Goal: Transaction & Acquisition: Book appointment/travel/reservation

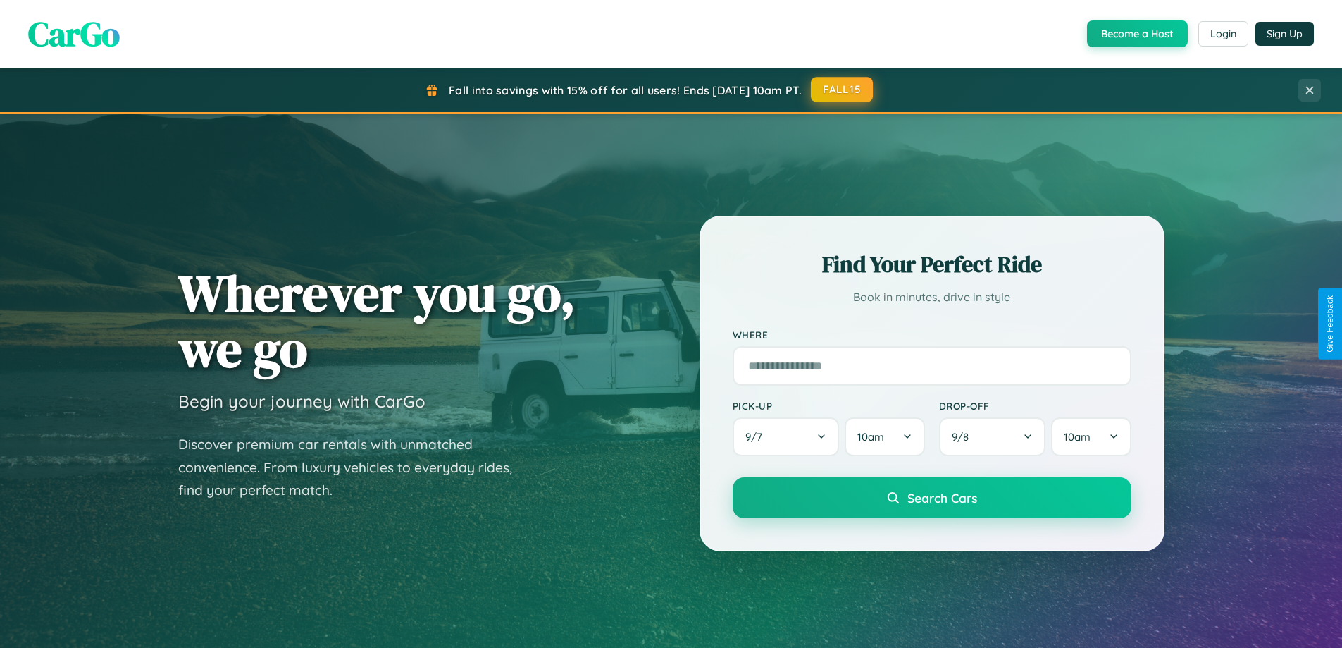
click at [843, 89] on button "FALL15" at bounding box center [842, 89] width 62 height 25
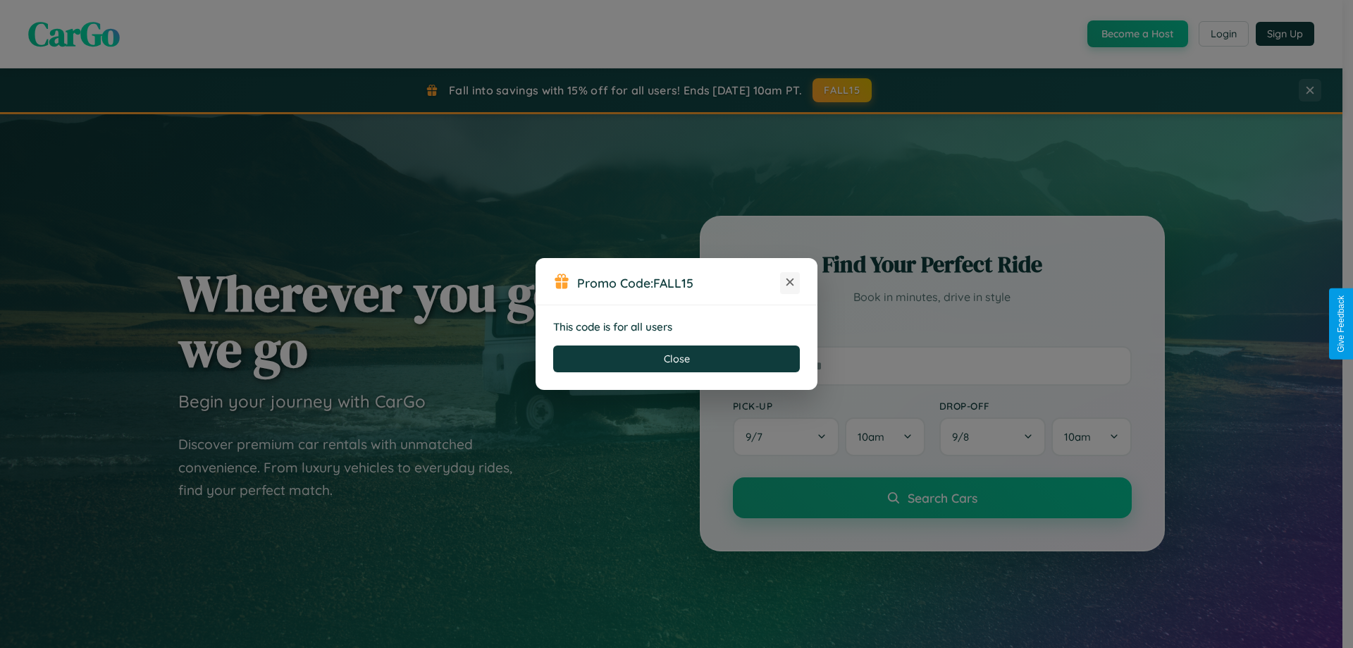
click at [790, 283] on icon at bounding box center [790, 282] width 14 height 14
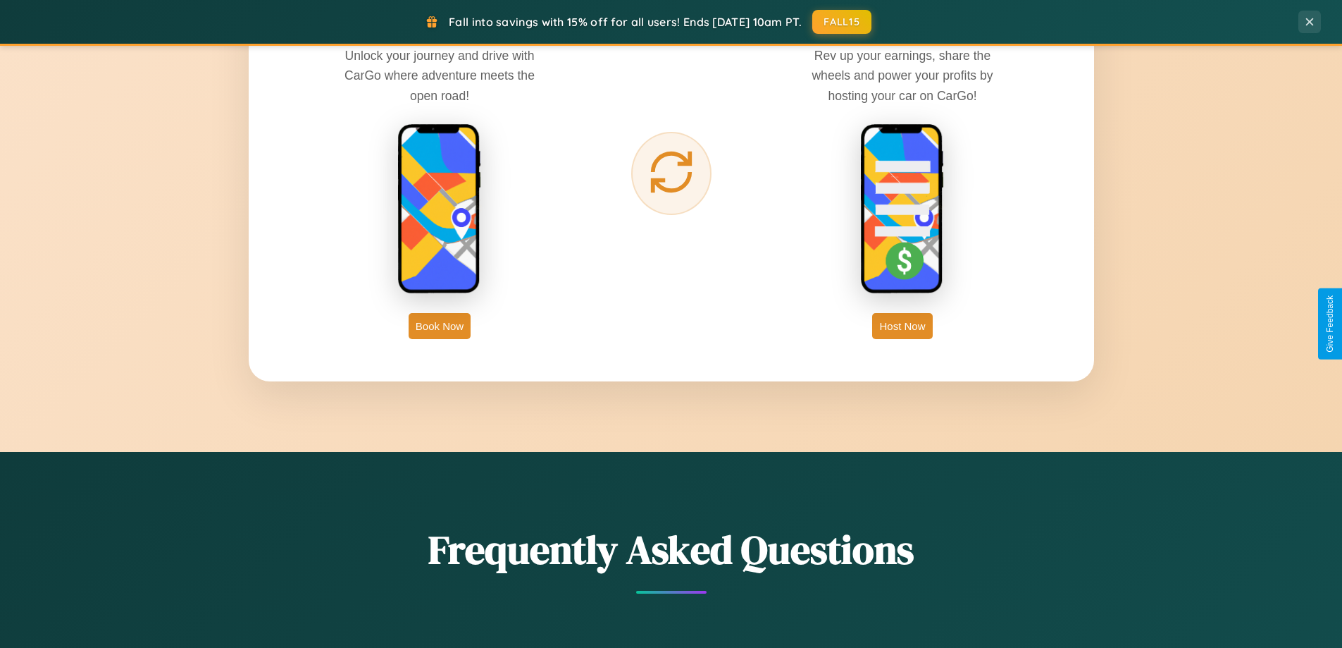
scroll to position [2264, 0]
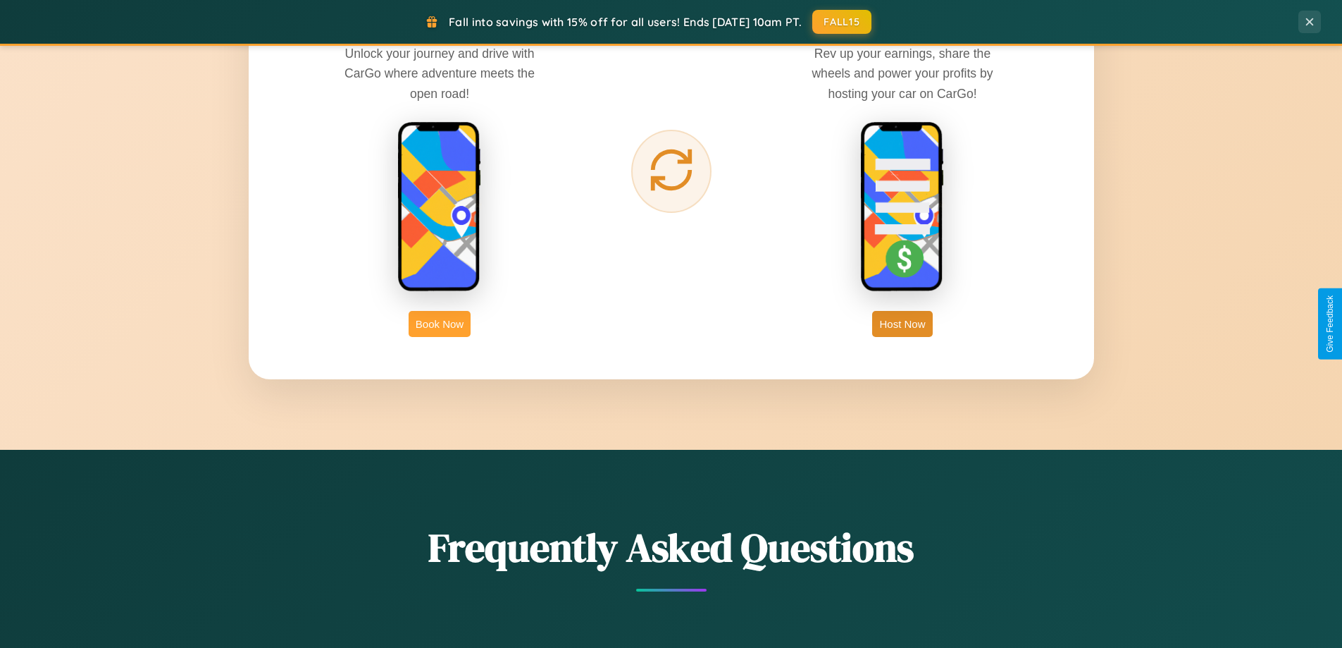
click at [440, 323] on button "Book Now" at bounding box center [440, 324] width 62 height 26
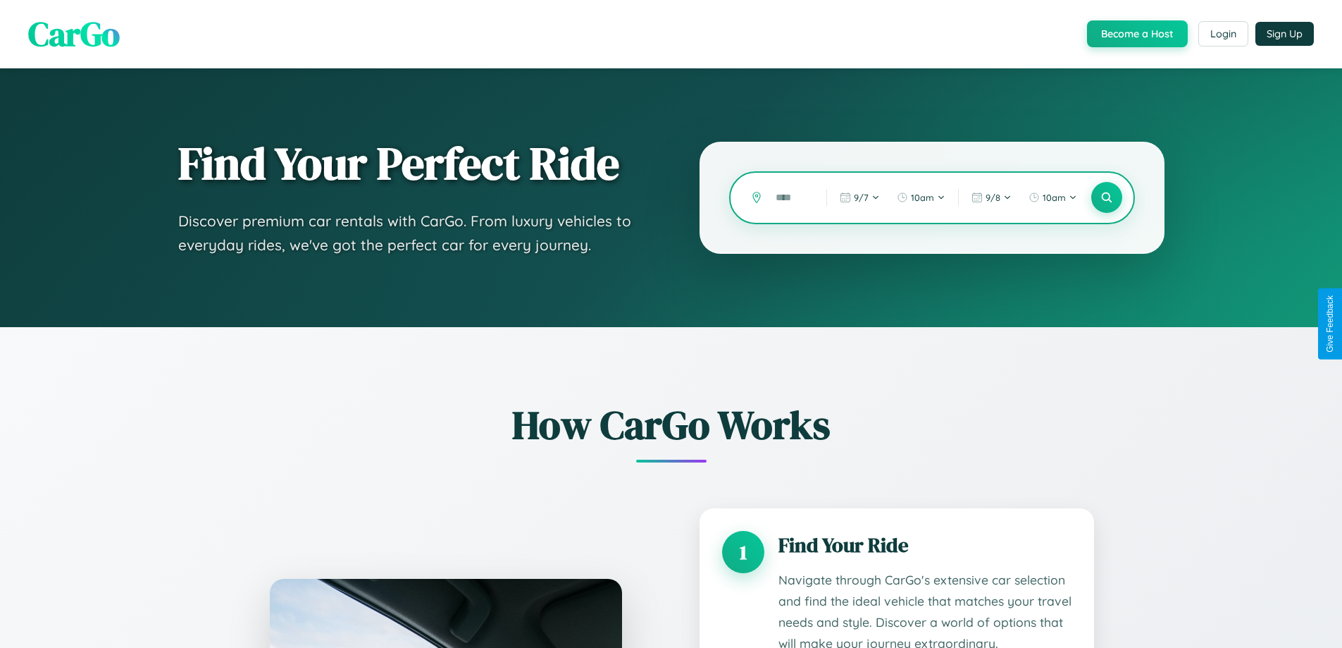
click at [791, 197] on input "text" at bounding box center [791, 197] width 44 height 25
type input "*"
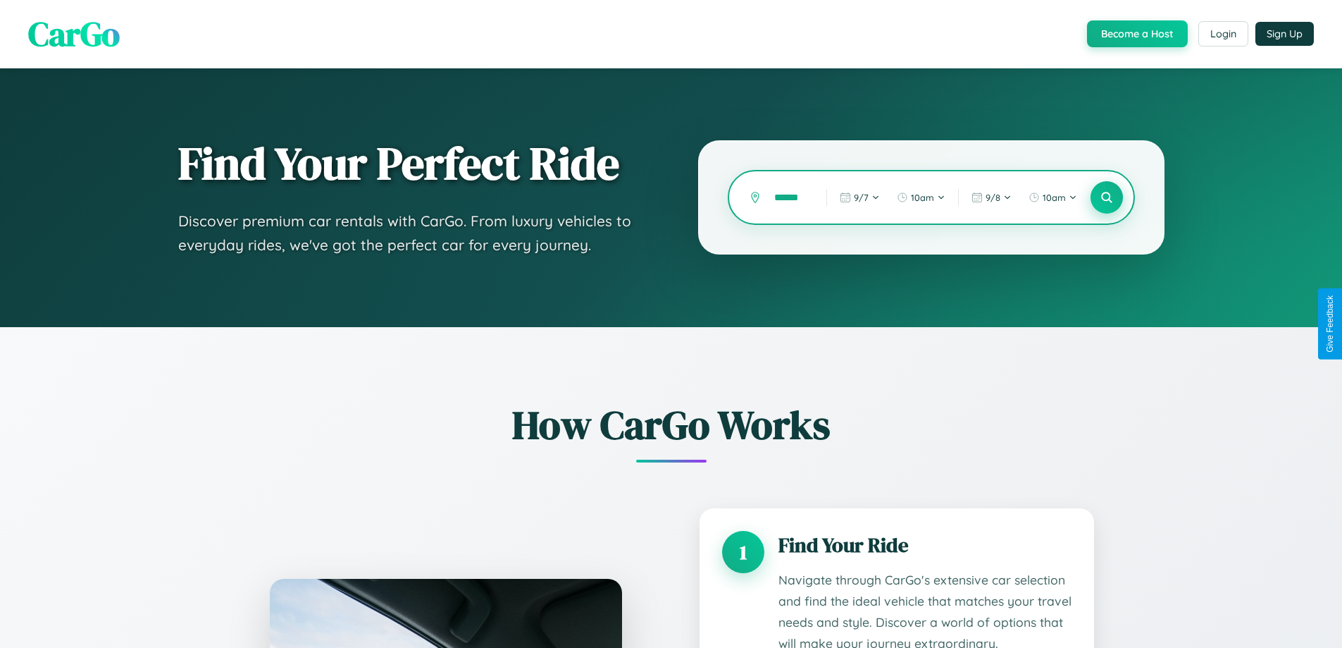
type input "******"
click at [1106, 197] on icon at bounding box center [1106, 197] width 13 height 13
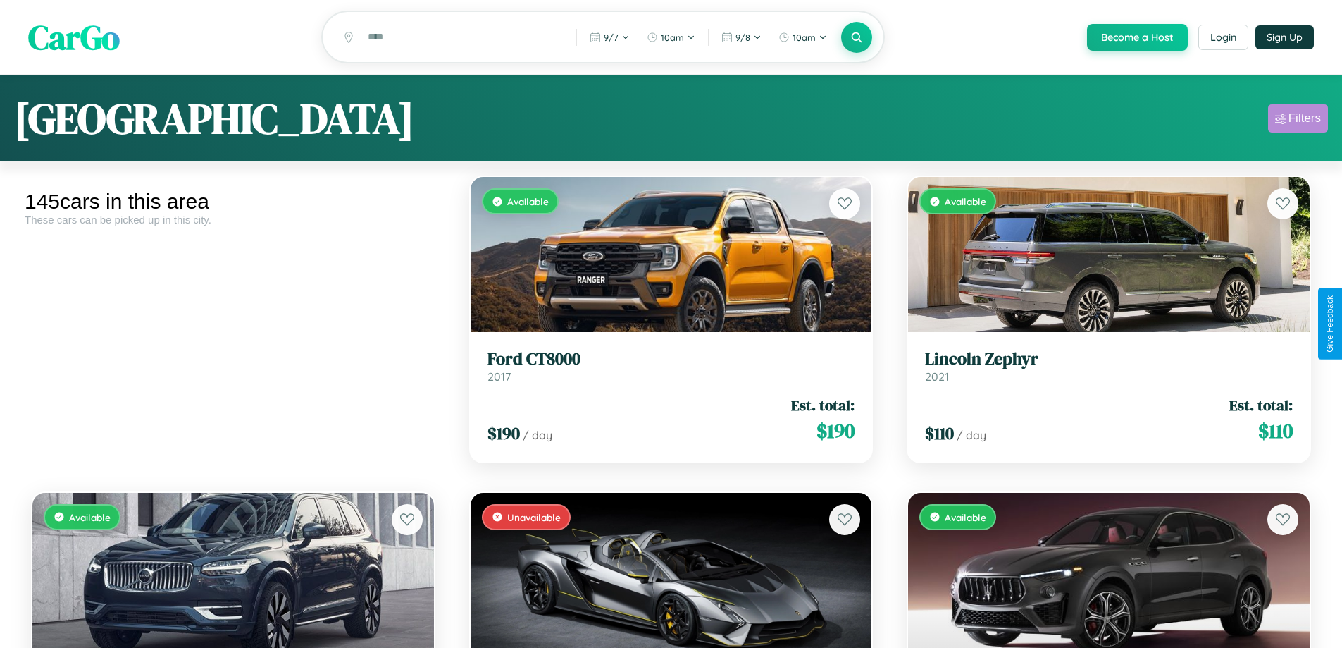
click at [1298, 120] on div "Filters" at bounding box center [1305, 118] width 32 height 14
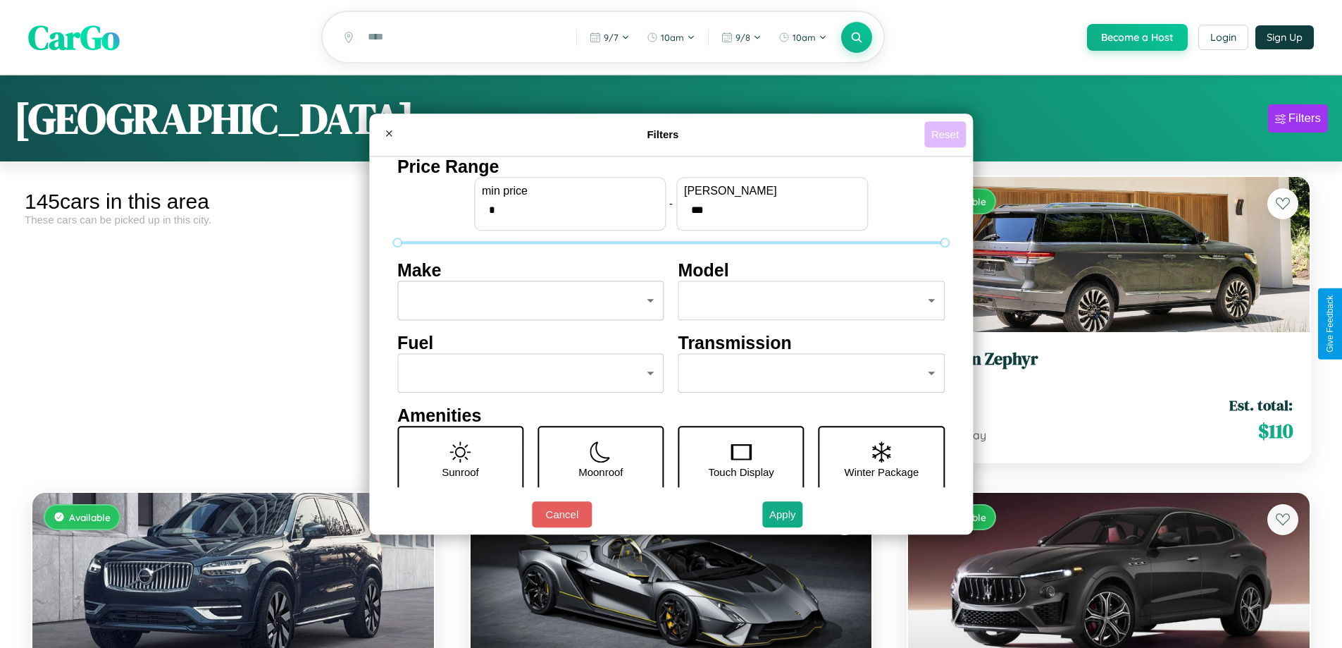
click at [947, 134] on button "Reset" at bounding box center [945, 134] width 42 height 26
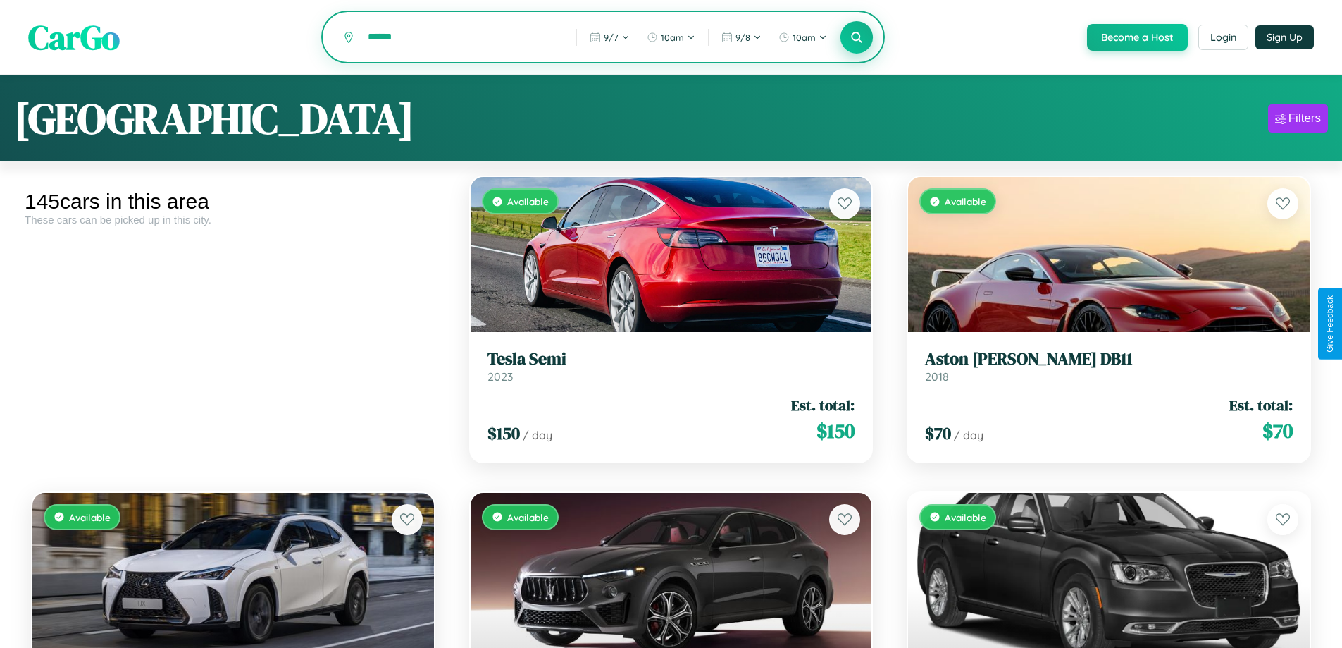
type input "******"
click at [856, 38] on icon at bounding box center [856, 36] width 13 height 13
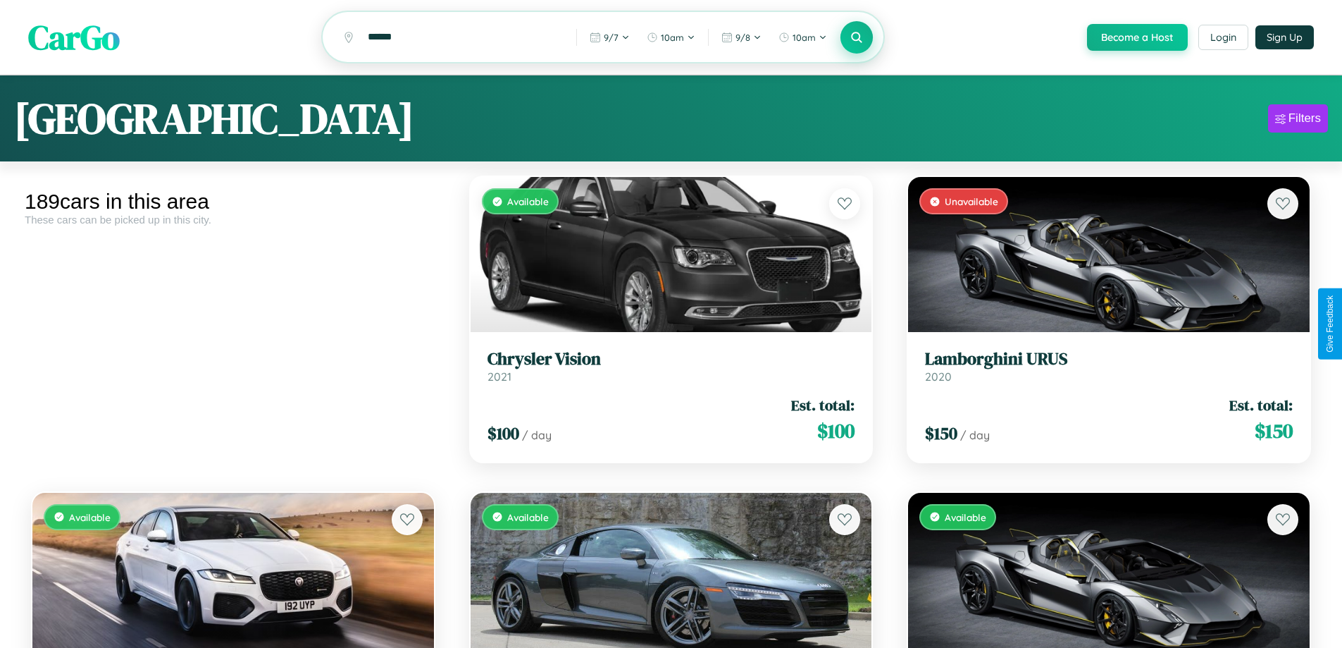
scroll to position [16920, 0]
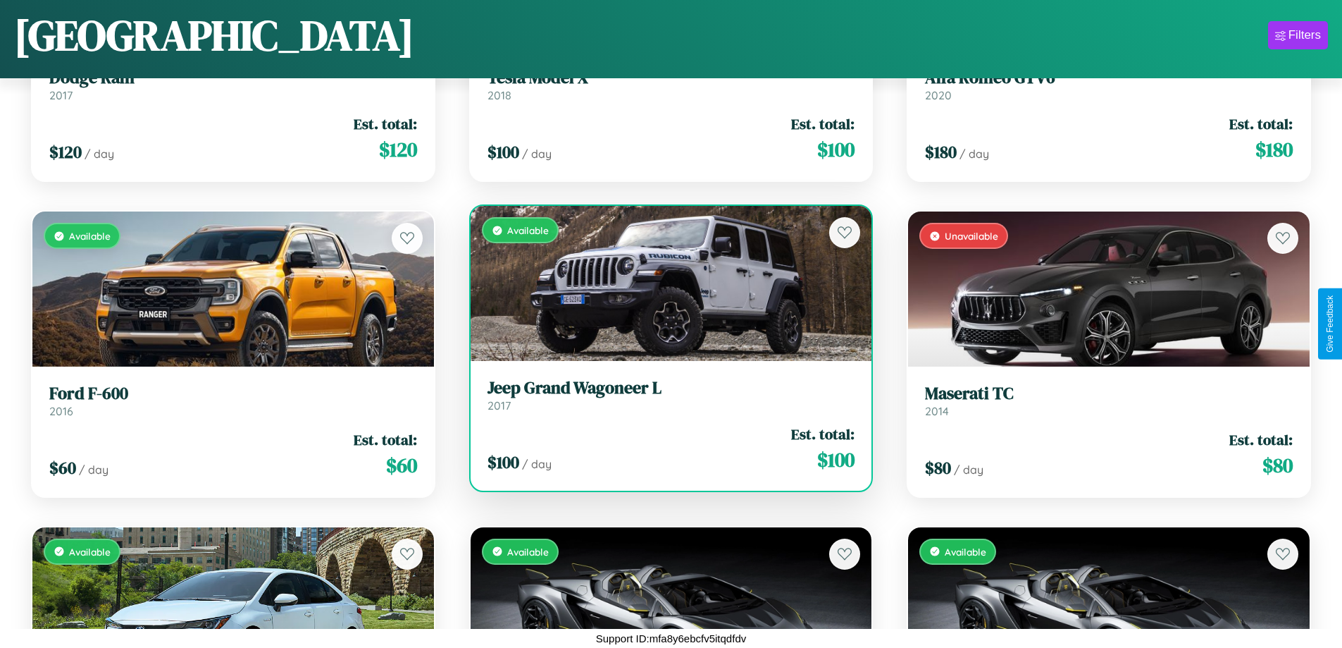
click at [665, 400] on link "Jeep Grand Wagoneer L 2017" at bounding box center [672, 395] width 368 height 35
